Goal: Transaction & Acquisition: Purchase product/service

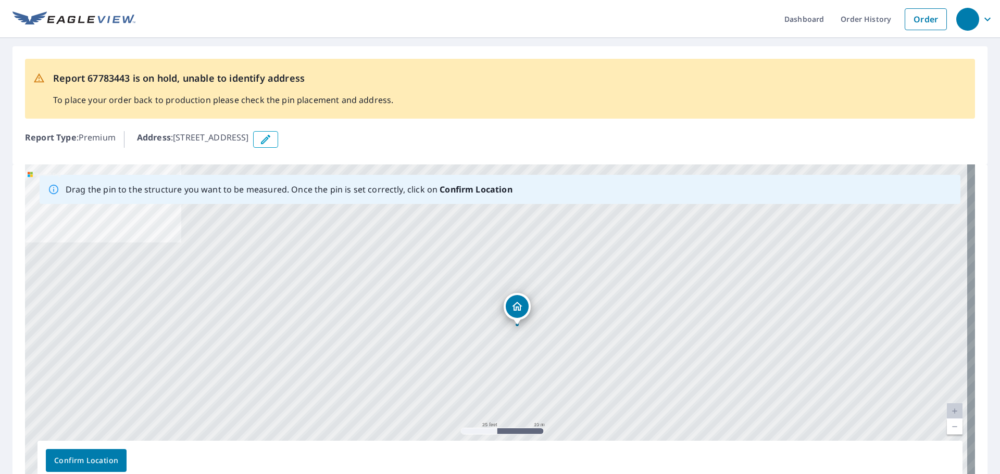
drag, startPoint x: 498, startPoint y: 314, endPoint x: 519, endPoint y: 313, distance: 20.9
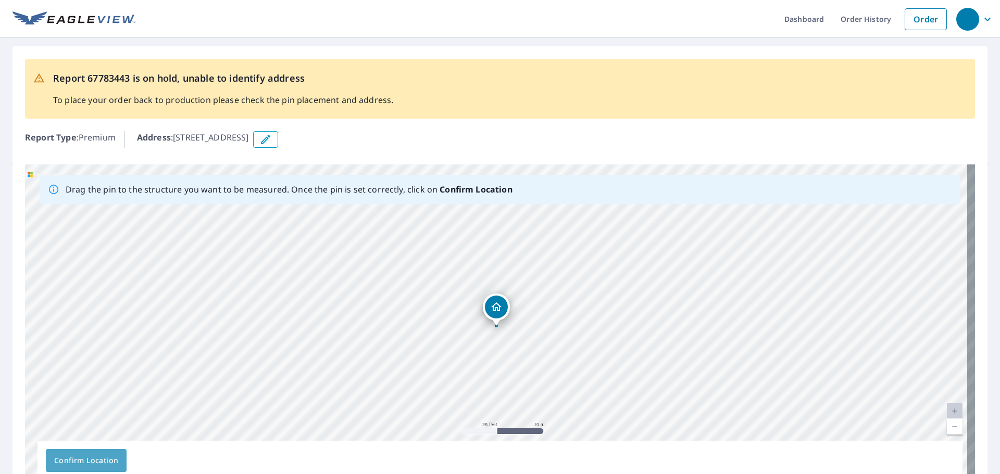
click at [109, 457] on span "Confirm Location" at bounding box center [86, 461] width 64 height 13
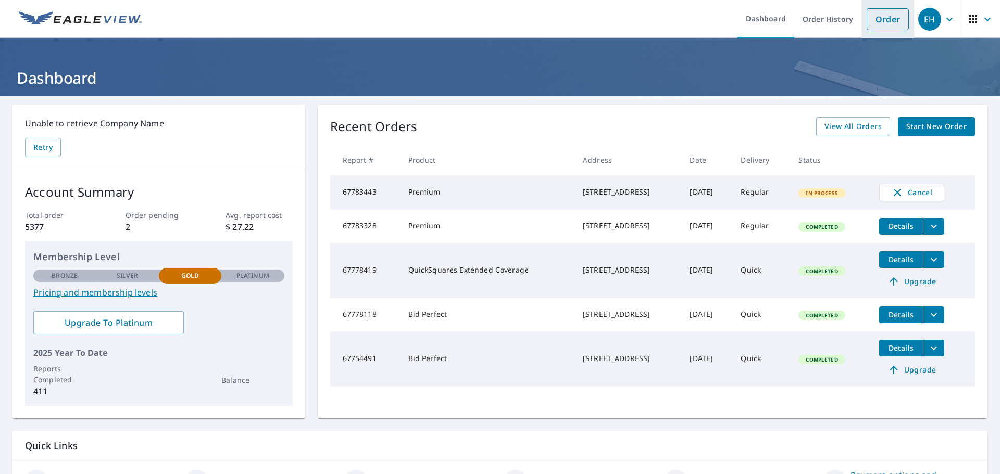
click at [871, 16] on link "Order" at bounding box center [888, 19] width 42 height 22
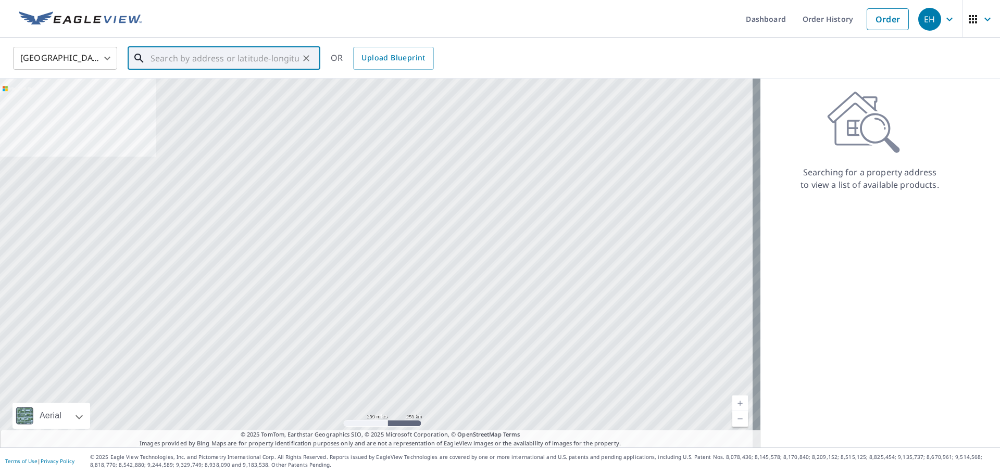
click at [158, 60] on input "text" at bounding box center [225, 58] width 148 height 29
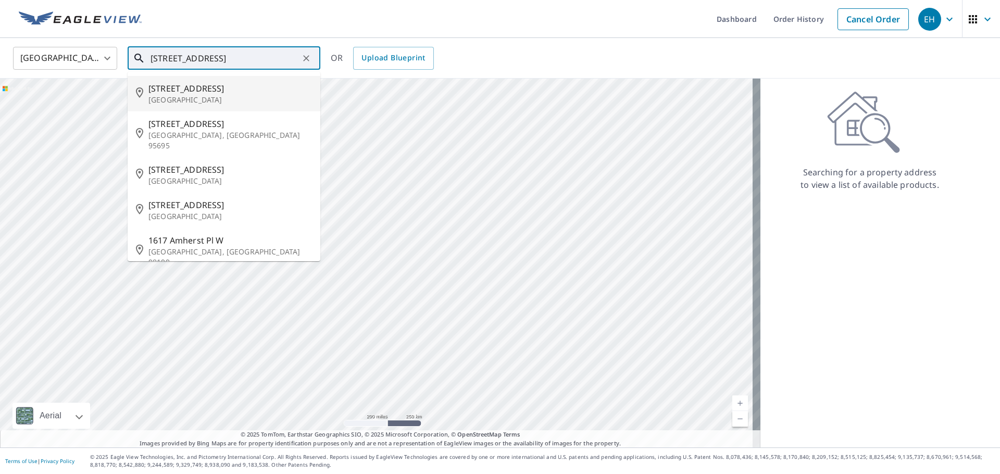
type input "[STREET_ADDRESS]"
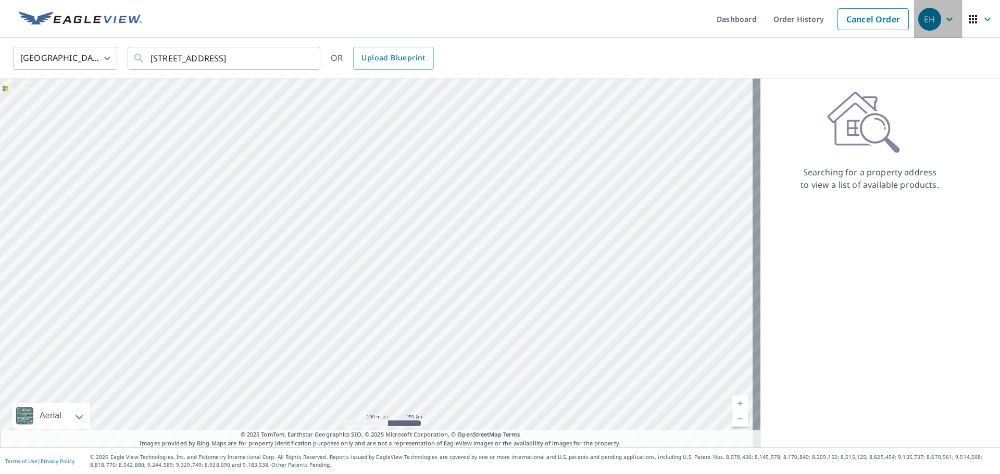
click at [943, 19] on icon "button" at bounding box center [949, 19] width 13 height 13
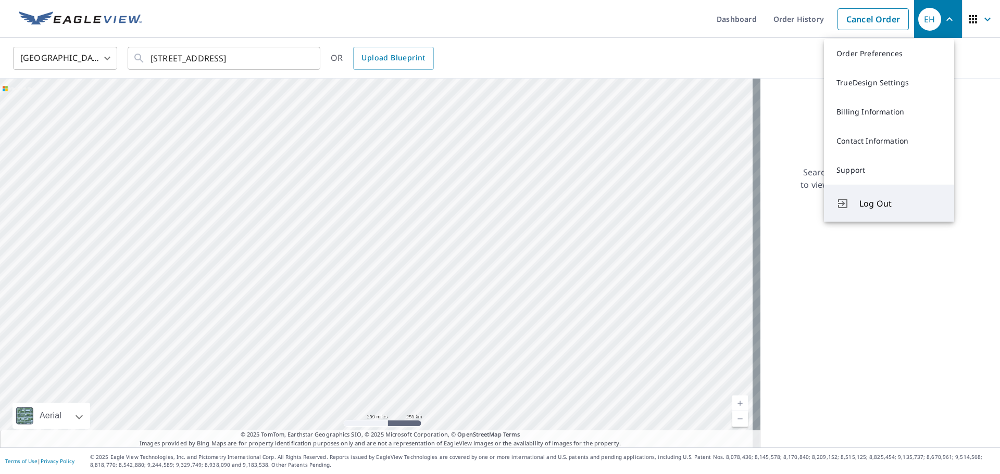
click at [874, 203] on span "Log Out" at bounding box center [900, 203] width 82 height 13
